Goal: Transaction & Acquisition: Obtain resource

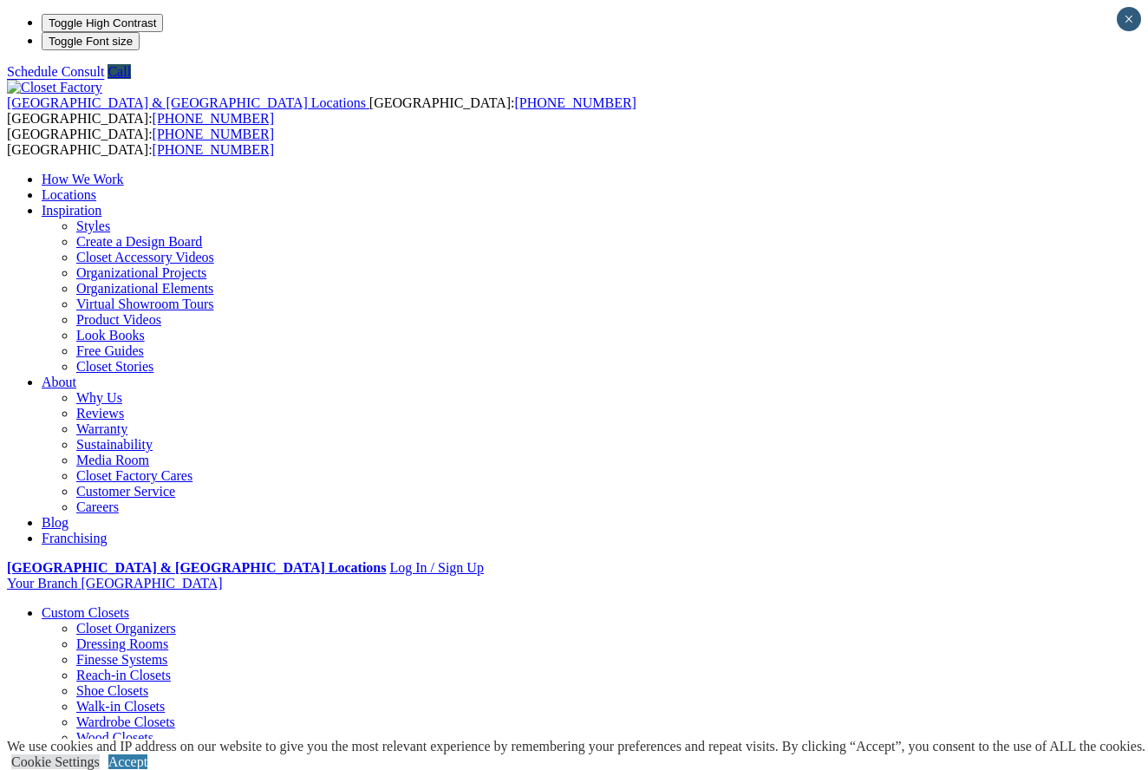
click at [1093, 576] on li "Your Branch [GEOGRAPHIC_DATA] ZIP code *" at bounding box center [574, 584] width 1134 height 16
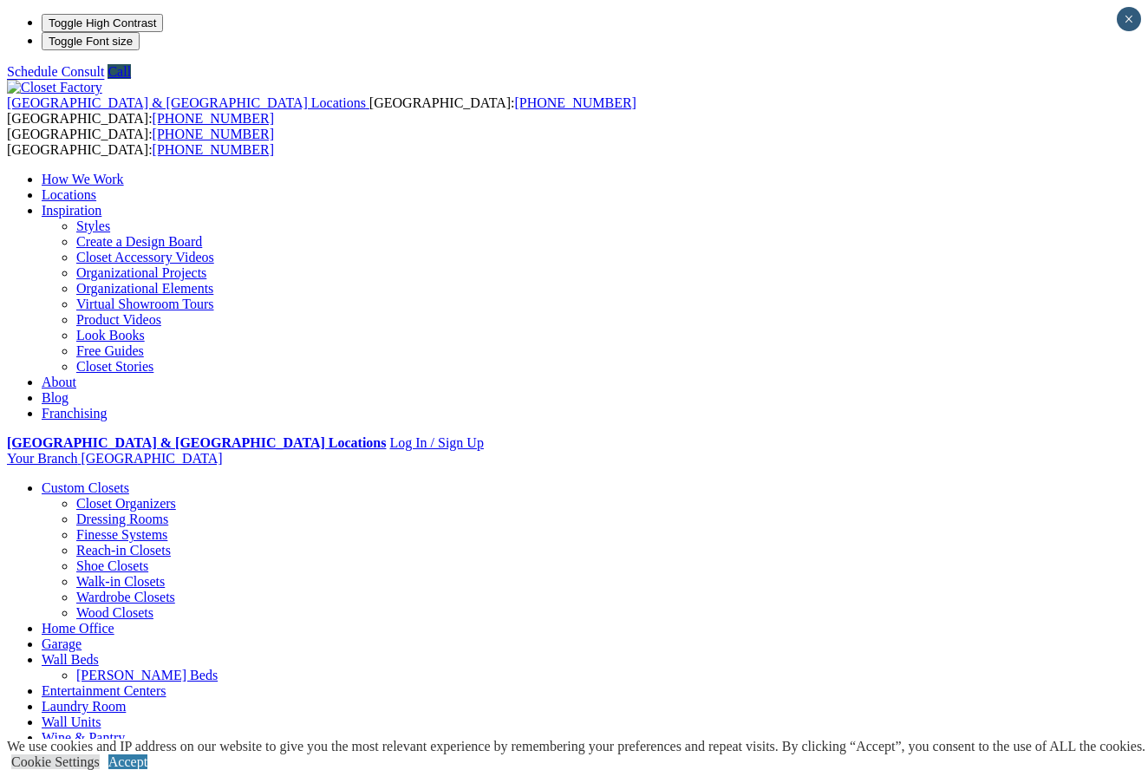
click at [144, 343] on link "Free Guides" at bounding box center [110, 350] width 68 height 15
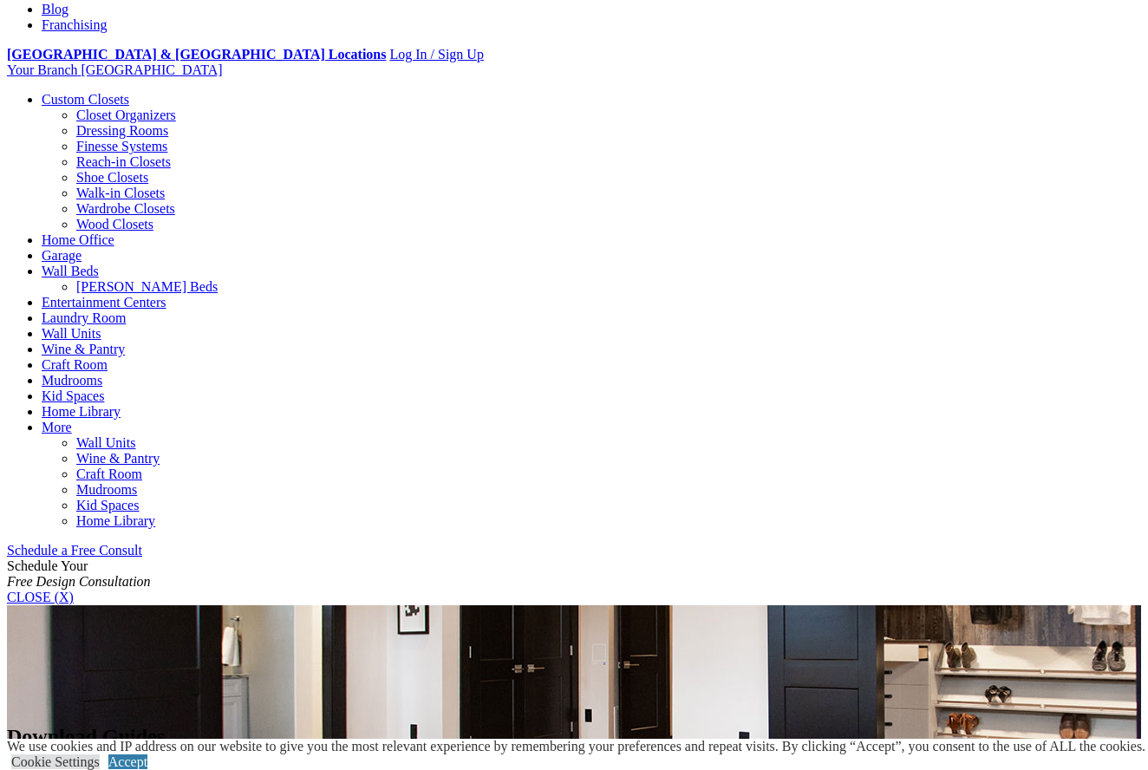
scroll to position [626, 0]
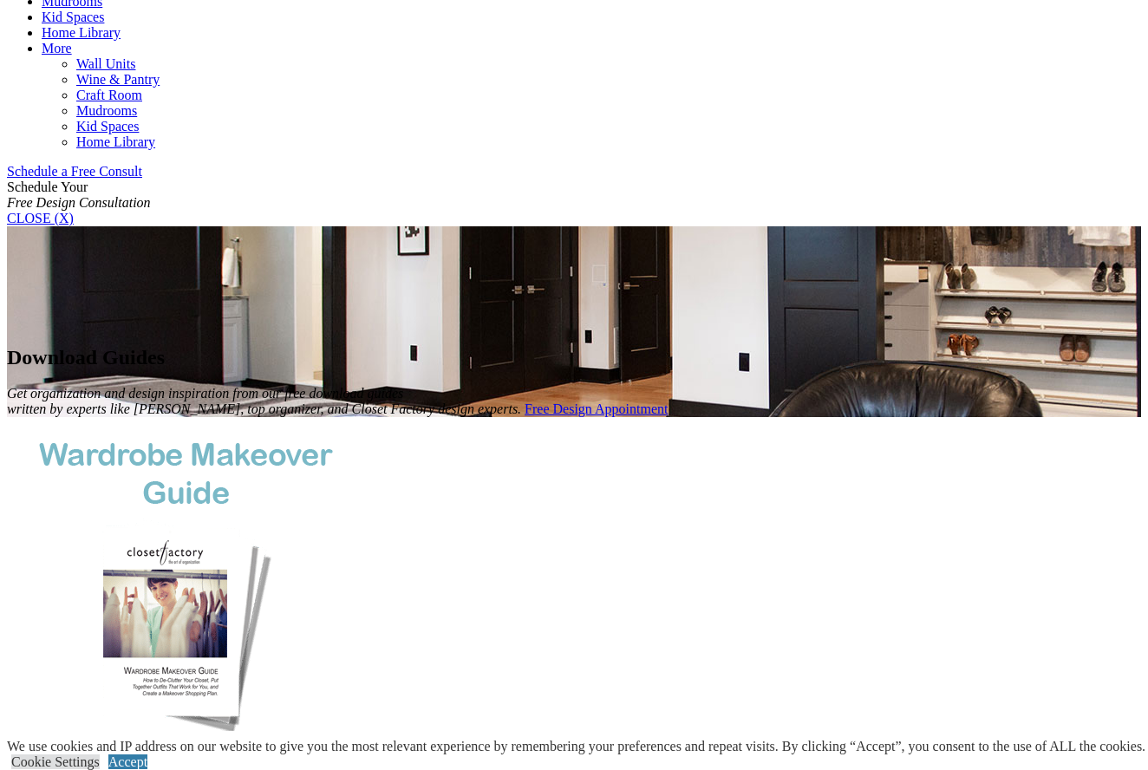
scroll to position [1115, 0]
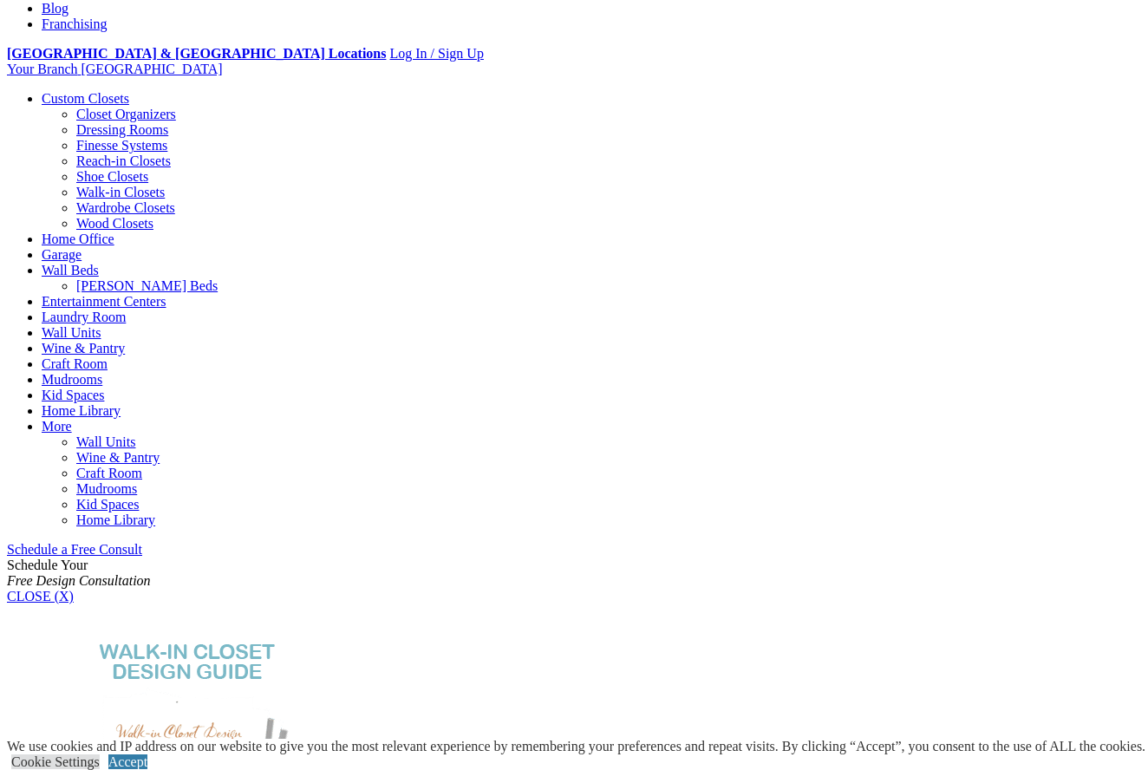
scroll to position [777, 0]
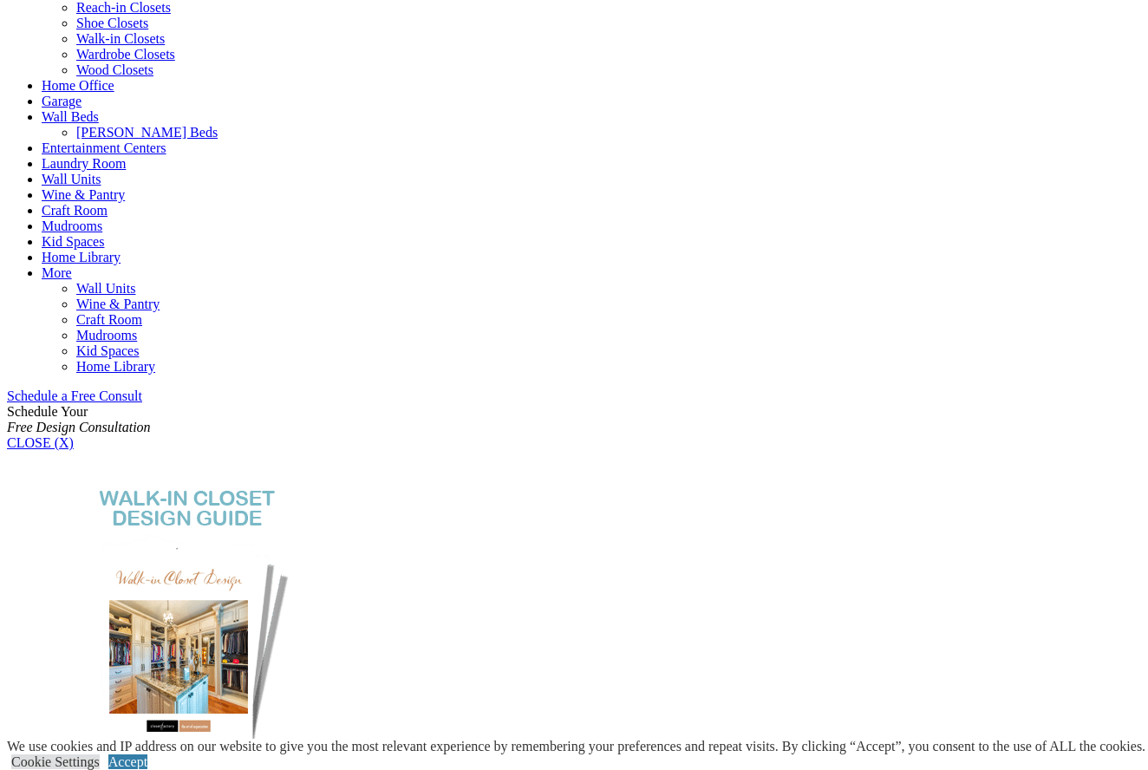
click at [147, 754] on link "Accept" at bounding box center [127, 761] width 39 height 15
